Goal: Navigation & Orientation: Find specific page/section

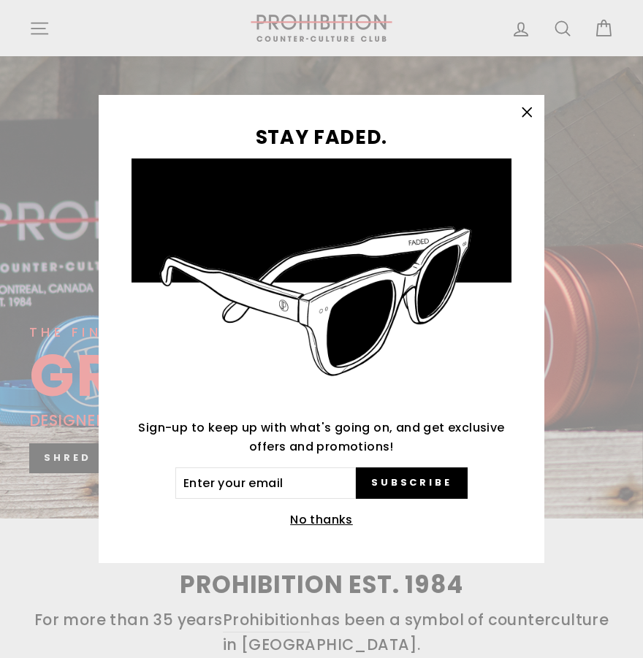
scroll to position [146, 0]
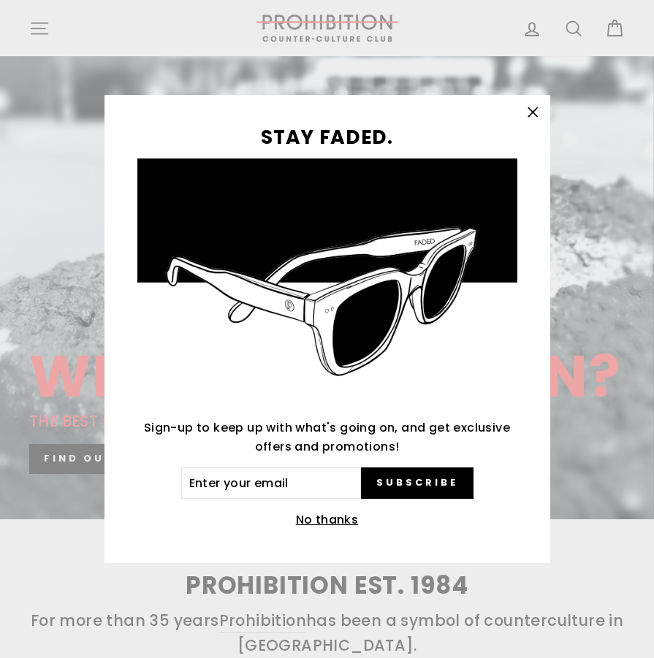
click at [314, 521] on button "No thanks" at bounding box center [327, 520] width 72 height 20
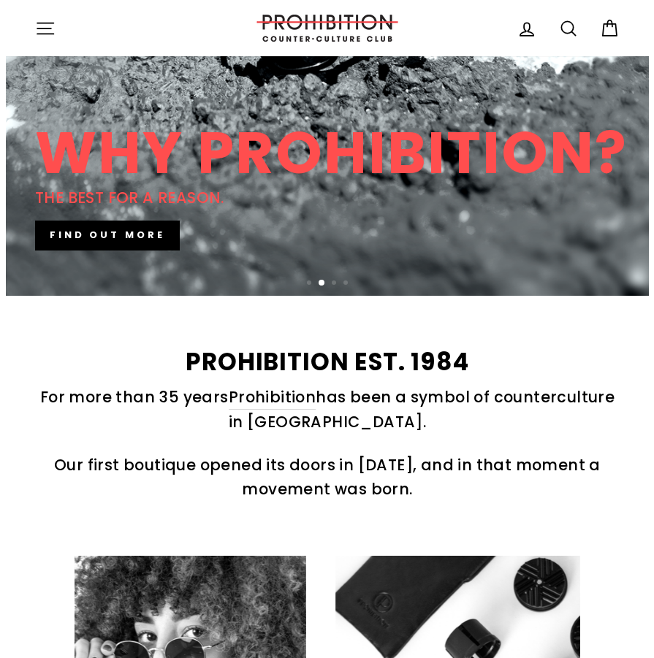
scroll to position [365, 0]
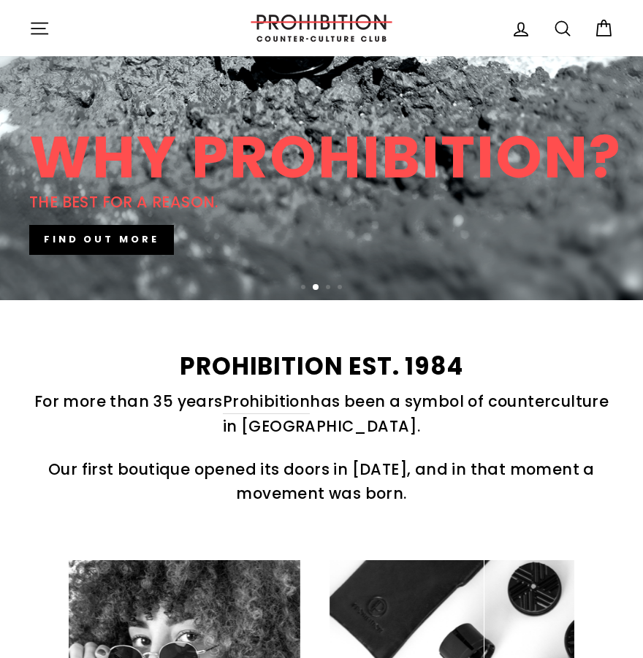
click at [39, 28] on icon "button" at bounding box center [39, 28] width 20 height 20
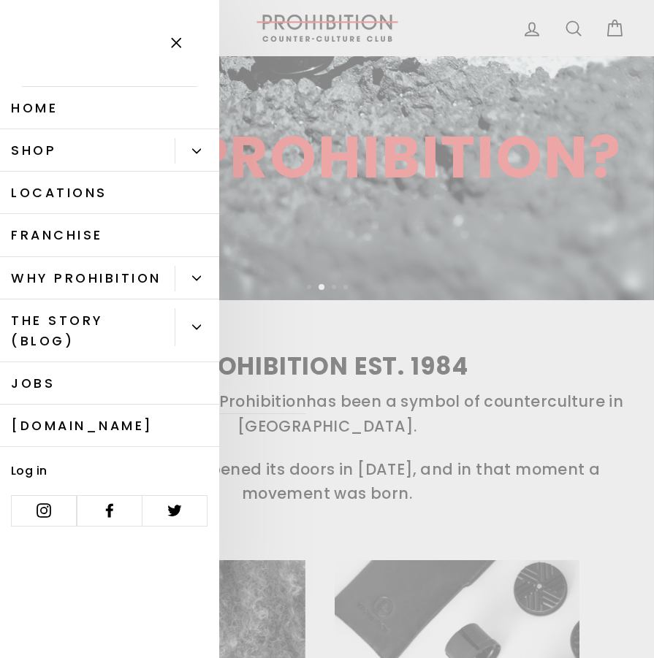
click at [47, 476] on link "Log in" at bounding box center [51, 469] width 102 height 30
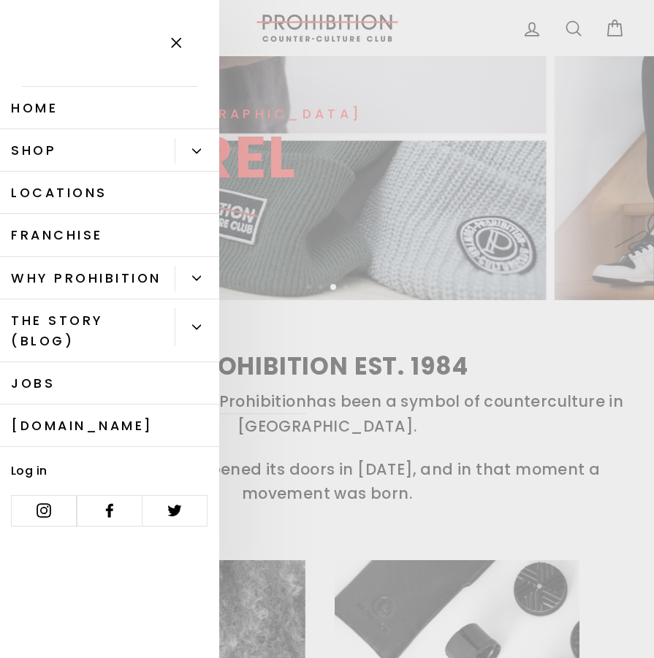
drag, startPoint x: 99, startPoint y: 146, endPoint x: 108, endPoint y: 149, distance: 9.9
click at [100, 148] on link "Shop" at bounding box center [87, 150] width 175 height 42
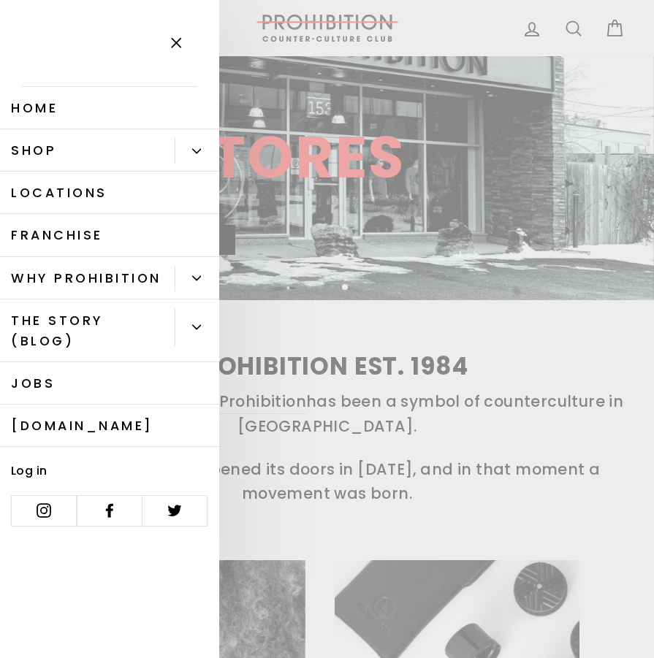
click at [98, 107] on link "Home" at bounding box center [109, 108] width 219 height 42
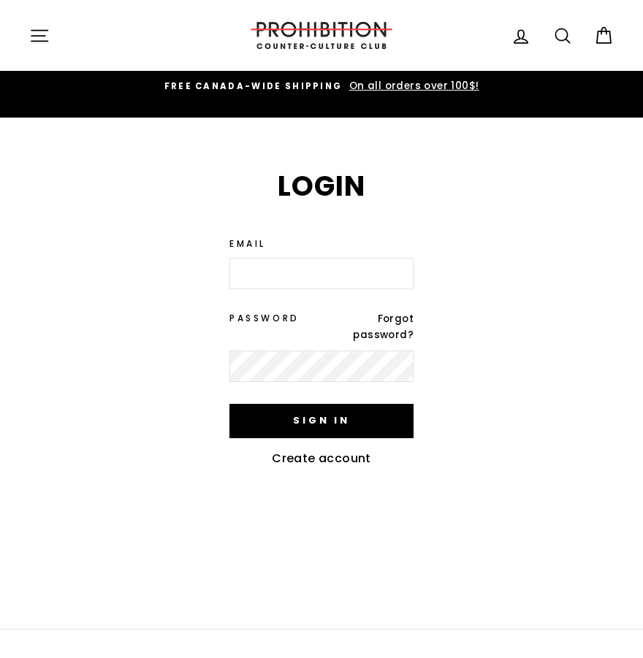
drag, startPoint x: 0, startPoint y: 61, endPoint x: 89, endPoint y: 458, distance: 407.2
click at [87, 461] on div "Login We've sent you an email with a link to update your password. Email Passwo…" at bounding box center [313, 325] width 600 height 307
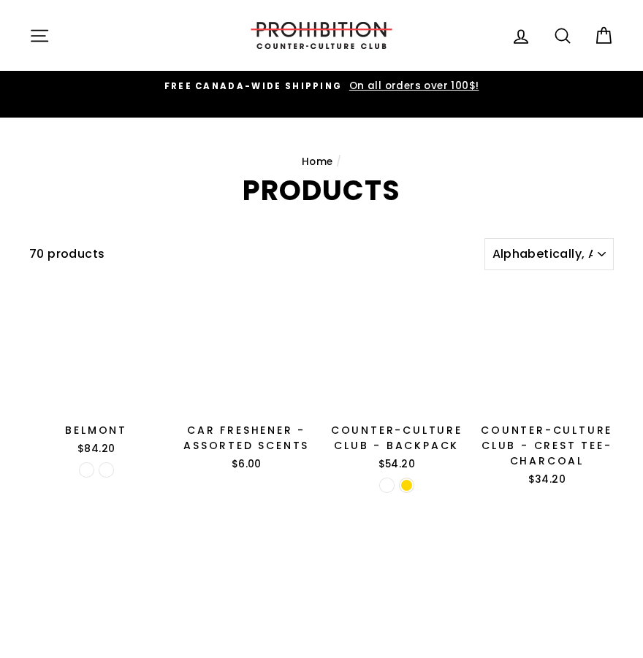
click at [198, 150] on div "Home / Products" at bounding box center [321, 162] width 643 height 88
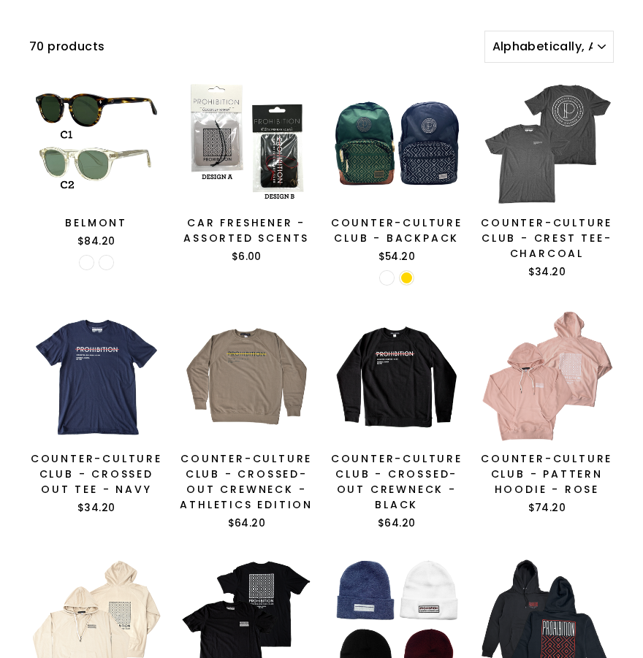
scroll to position [73, 0]
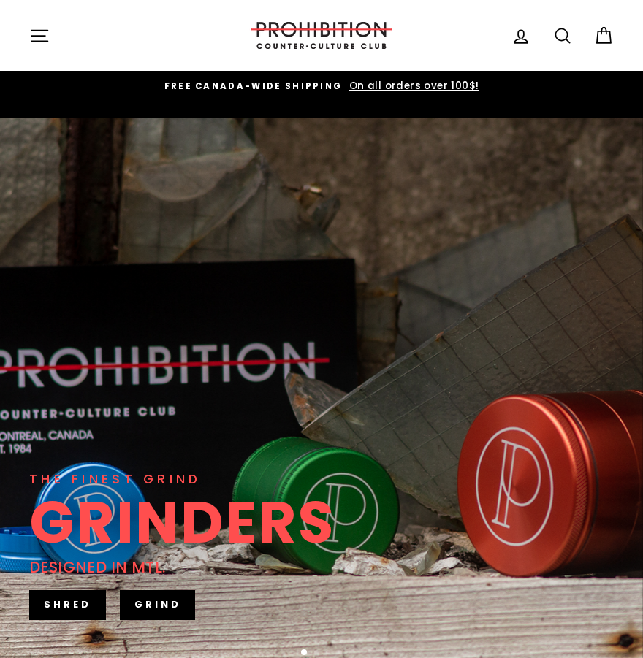
click at [521, 40] on icon at bounding box center [521, 36] width 20 height 20
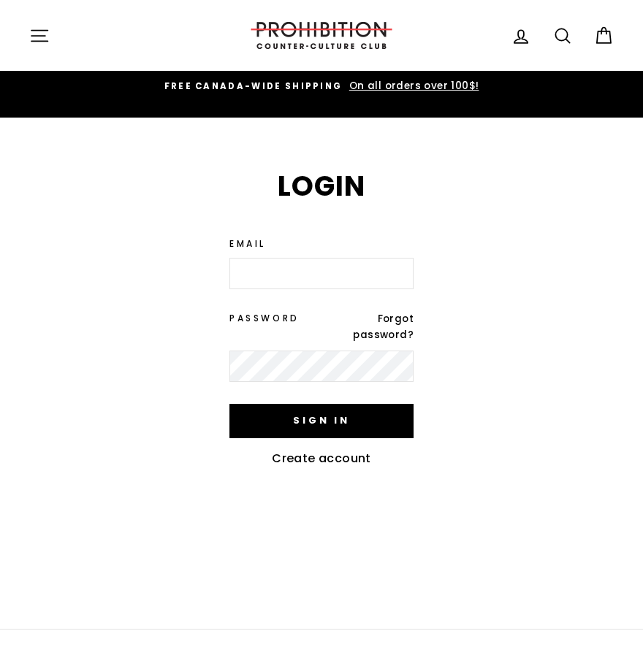
click at [616, 37] on link "Cart" at bounding box center [603, 35] width 38 height 31
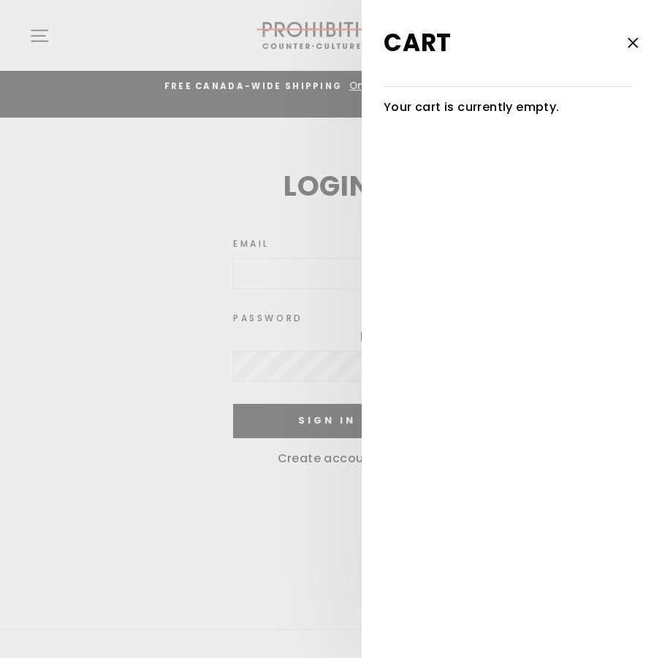
click at [623, 45] on icon "button" at bounding box center [632, 43] width 20 height 20
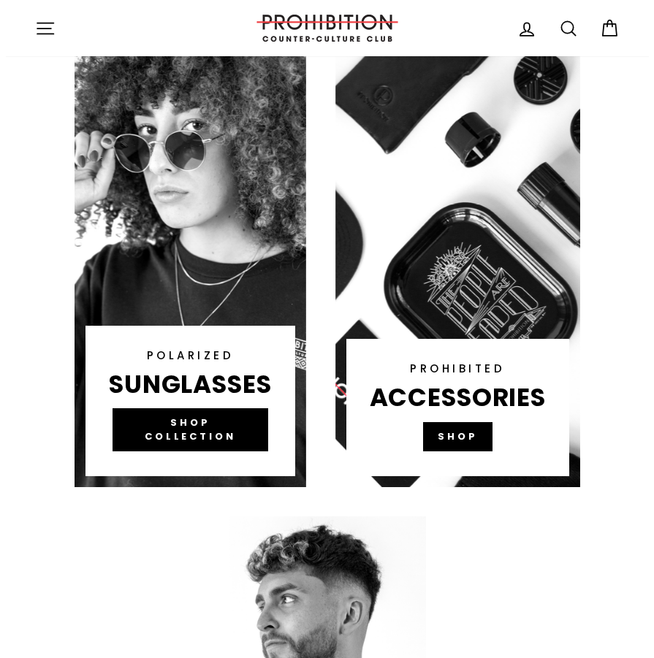
scroll to position [730, 0]
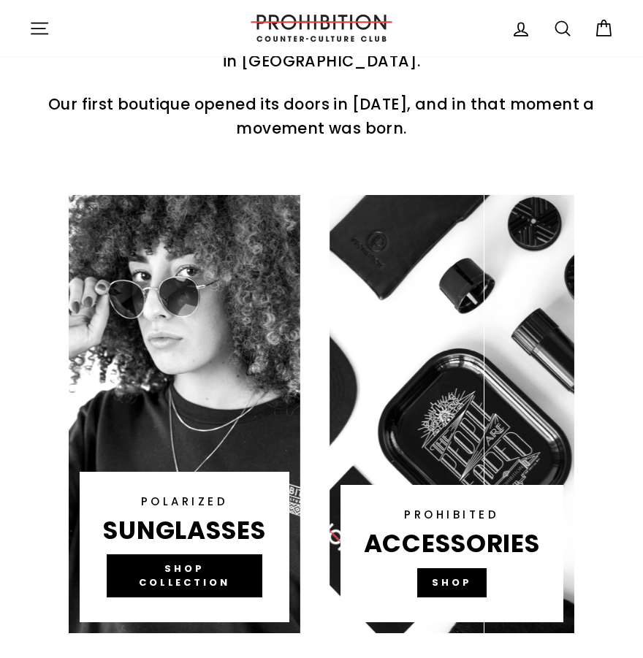
click at [39, 28] on icon "button" at bounding box center [39, 28] width 16 height 11
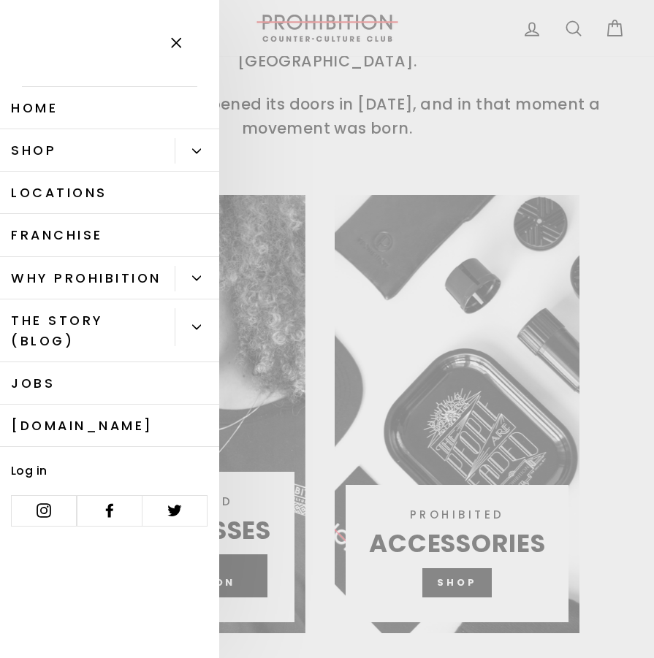
click at [74, 225] on link "Franchise" at bounding box center [109, 235] width 219 height 42
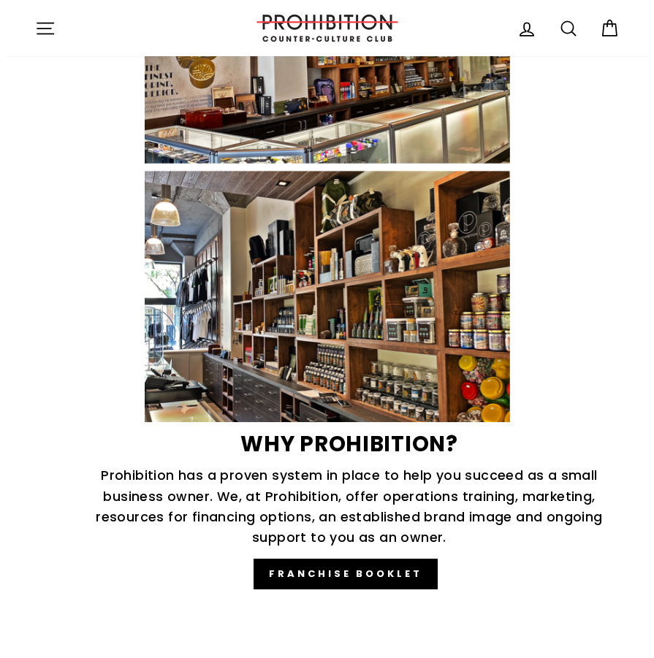
scroll to position [949, 0]
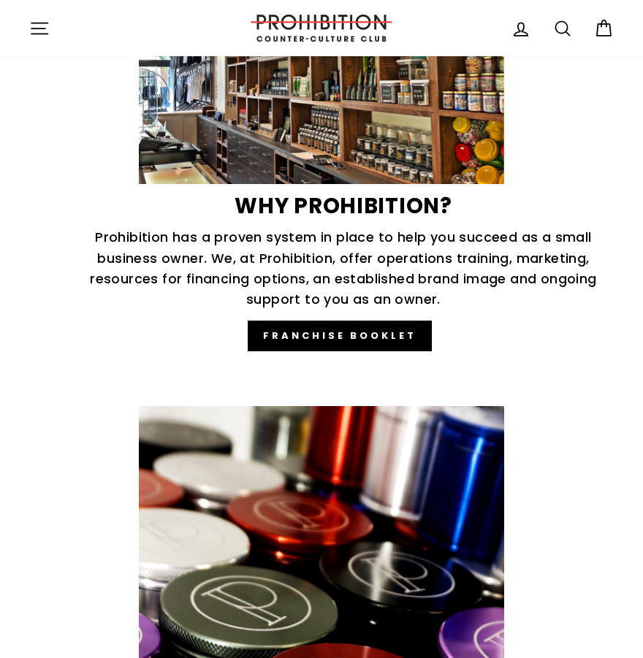
click at [44, 32] on icon "button" at bounding box center [39, 28] width 20 height 20
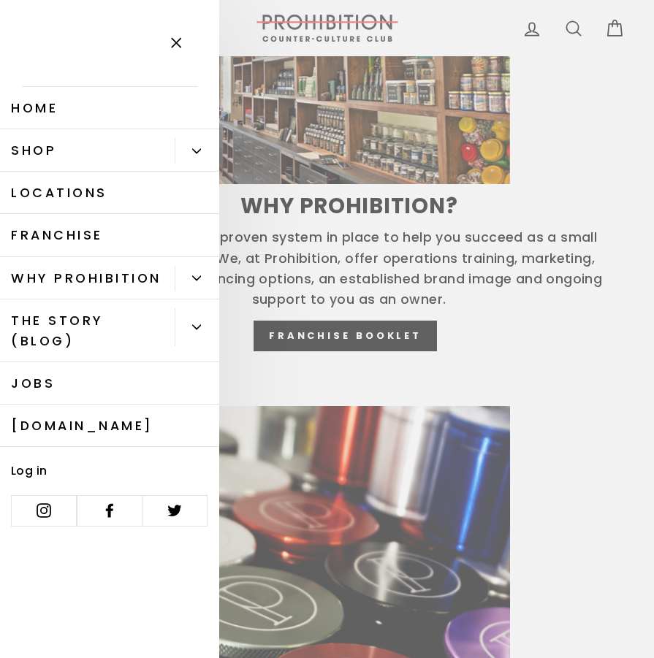
click at [56, 389] on link "Jobs" at bounding box center [109, 383] width 219 height 42
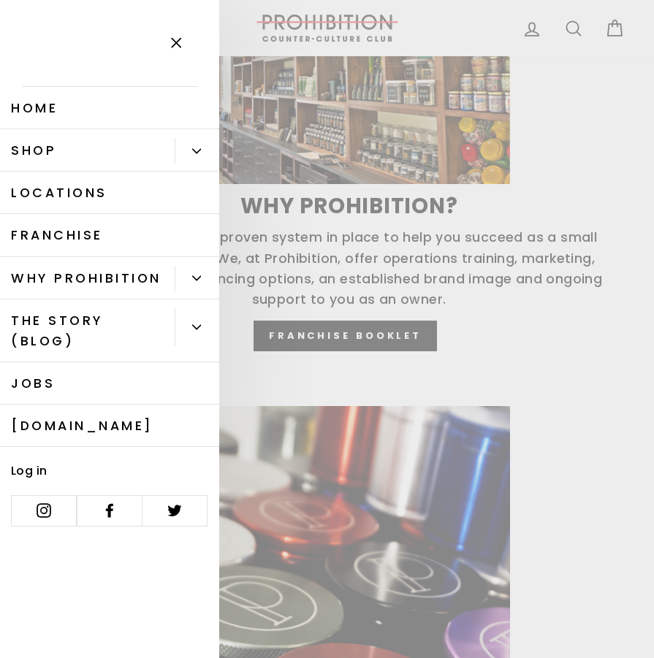
click at [194, 324] on icon "Primary" at bounding box center [196, 327] width 9 height 9
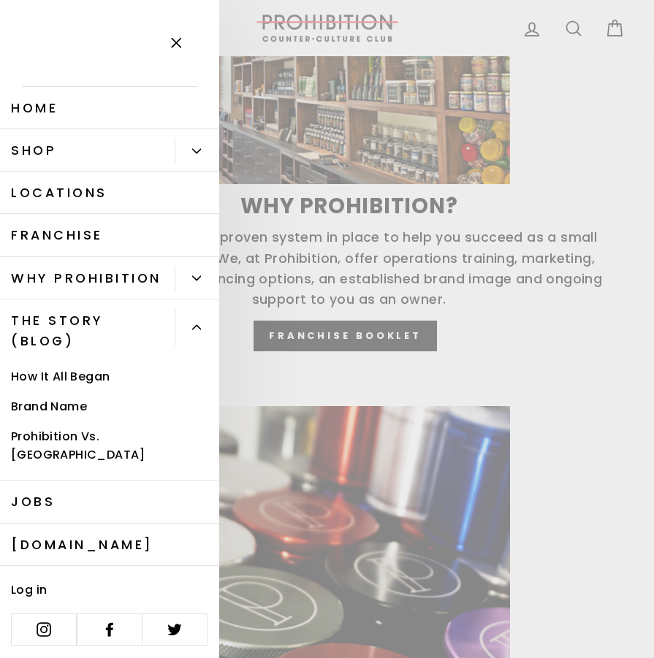
click at [58, 110] on link "Home" at bounding box center [109, 108] width 219 height 42
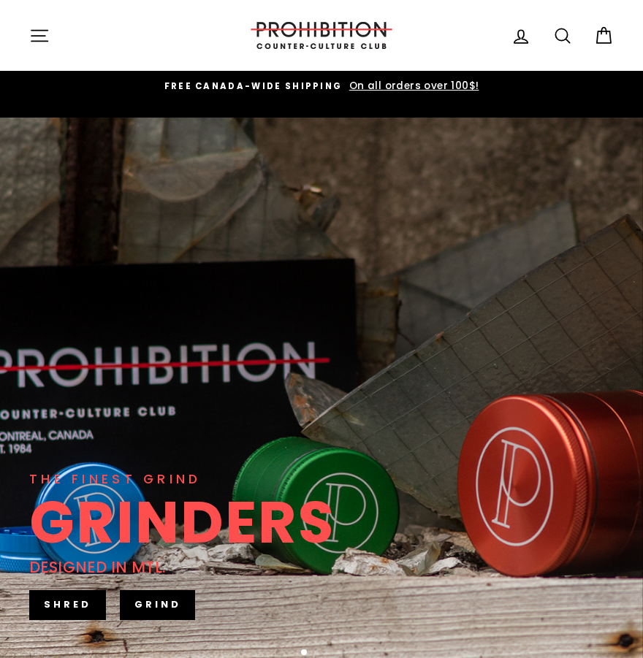
click at [44, 39] on icon "button" at bounding box center [39, 36] width 20 height 20
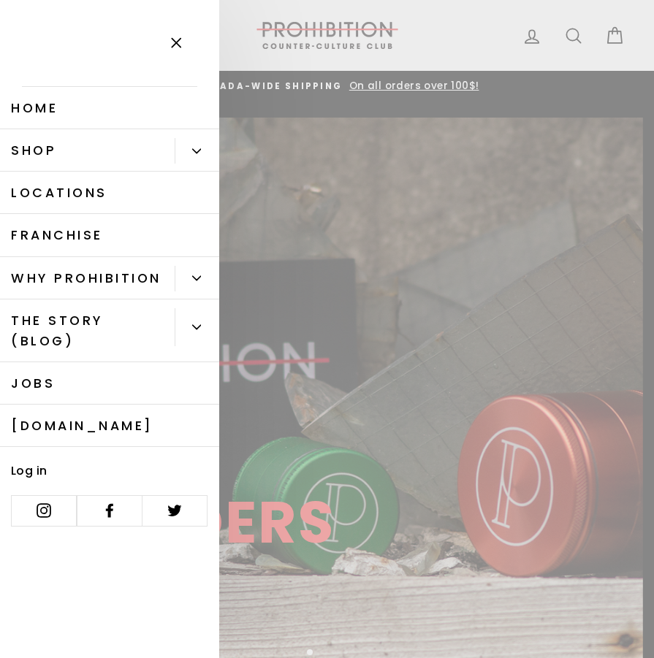
click at [78, 200] on link "Locations" at bounding box center [109, 193] width 219 height 42
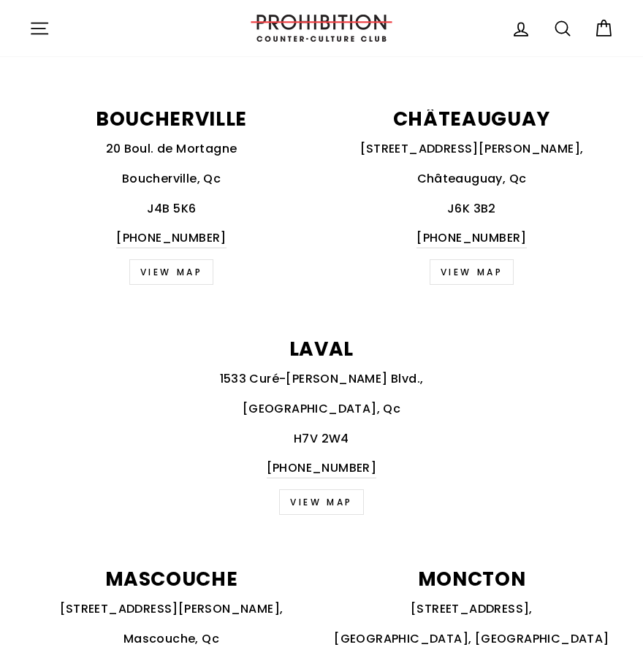
scroll to position [803, 0]
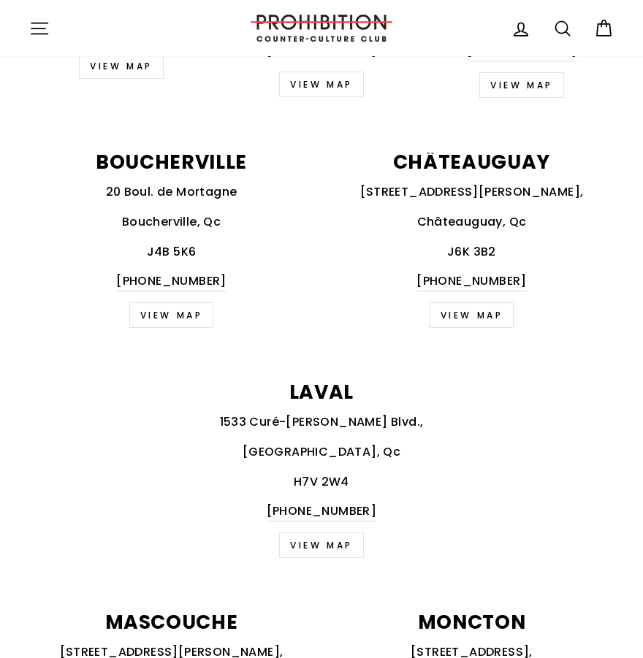
click at [326, 532] on link "View map" at bounding box center [321, 545] width 85 height 26
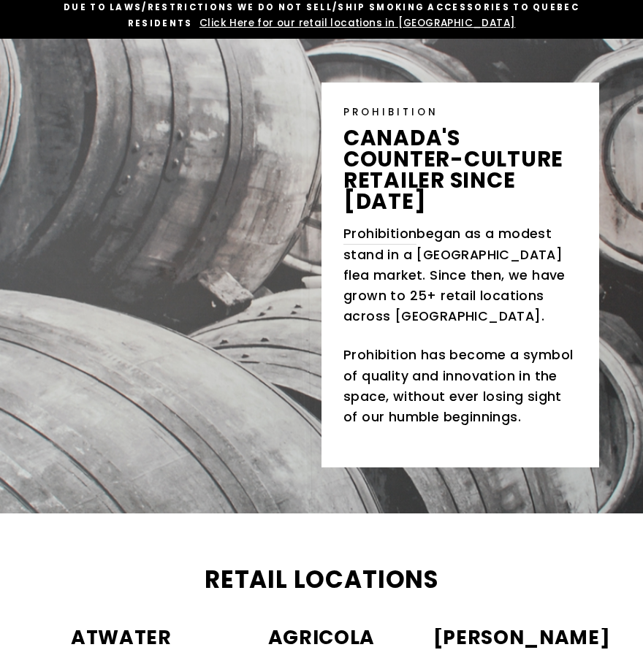
scroll to position [73, 0]
